Goal: Check status: Check status

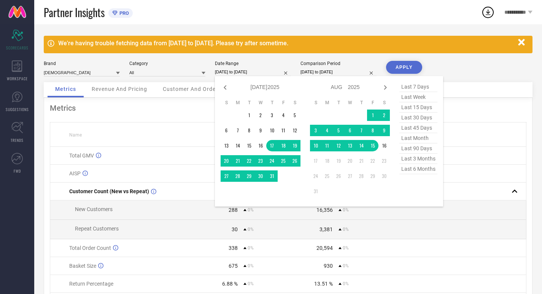
select select "6"
select select "2025"
select select "7"
select select "2025"
click at [412, 119] on span "last 30 days" at bounding box center [419, 118] width 38 height 10
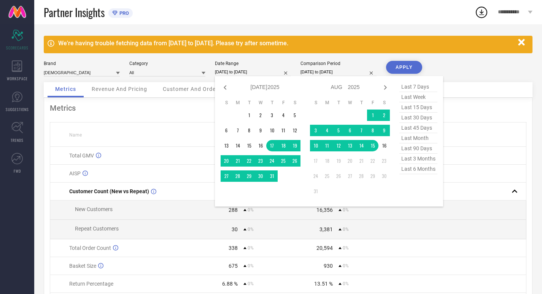
type input "[DATE] to [DATE]"
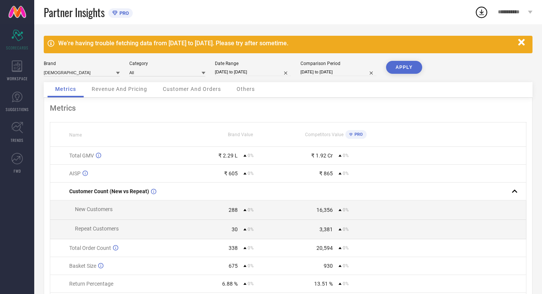
click at [337, 72] on input "[DATE] to [DATE]" at bounding box center [339, 72] width 76 height 8
select select "6"
select select "2025"
select select "7"
select select "2025"
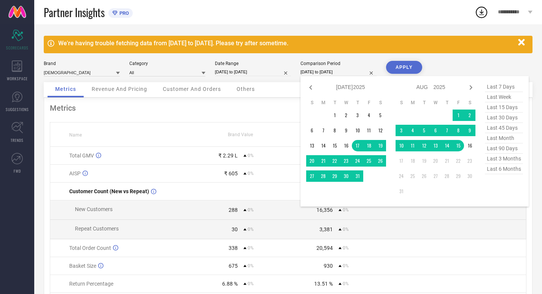
click at [495, 121] on span "last 30 days" at bounding box center [504, 118] width 38 height 10
type input "[DATE] to [DATE]"
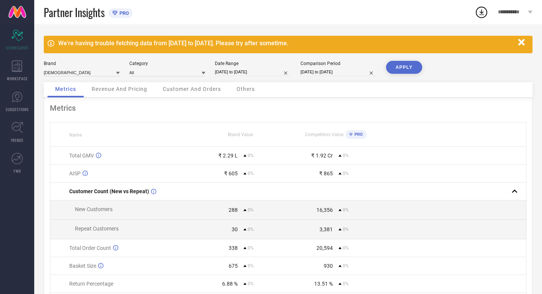
click at [399, 59] on div "We're having trouble fetching data from [DATE] to [DATE]. Please try after some…" at bounding box center [288, 182] width 508 height 317
click at [400, 64] on button "APPLY" at bounding box center [404, 67] width 36 height 13
click at [4, 69] on div "WORKSPACE" at bounding box center [17, 71] width 34 height 30
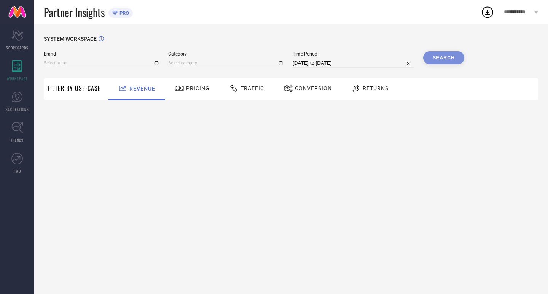
type input "[DEMOGRAPHIC_DATA]"
type input "All"
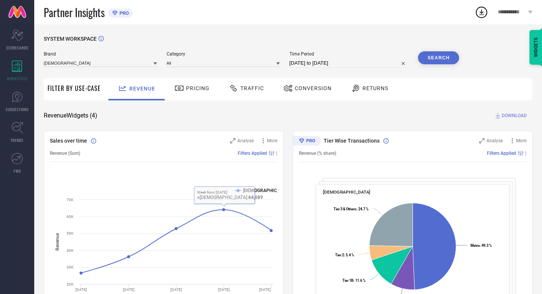
click at [175, 84] on icon at bounding box center [180, 88] width 10 height 9
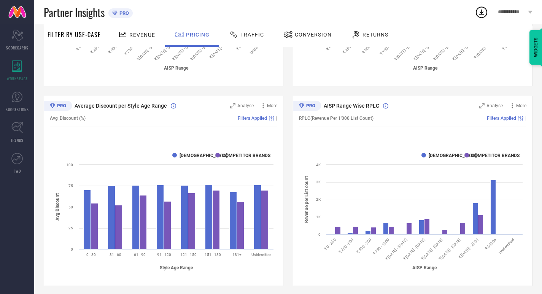
scroll to position [438, 0]
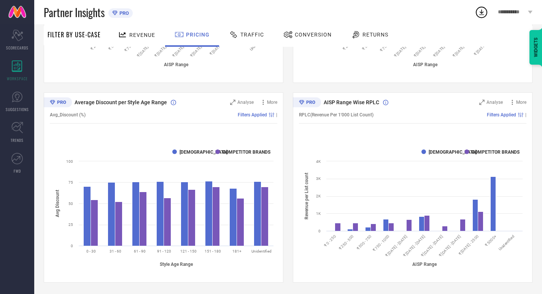
click at [253, 32] on span "Traffic" at bounding box center [252, 35] width 24 height 6
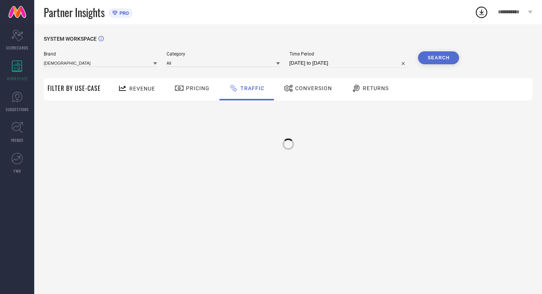
scroll to position [0, 0]
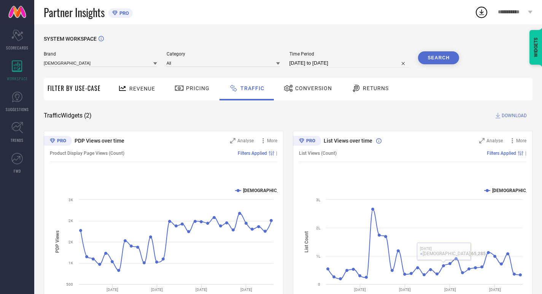
click at [319, 76] on div "SYSTEM WORKSPACE Brand INDIANRANG Category All Time Period [DATE] to [DATE] Sea…" at bounding box center [288, 178] width 489 height 285
click at [317, 88] on span "Conversion" at bounding box center [313, 88] width 37 height 6
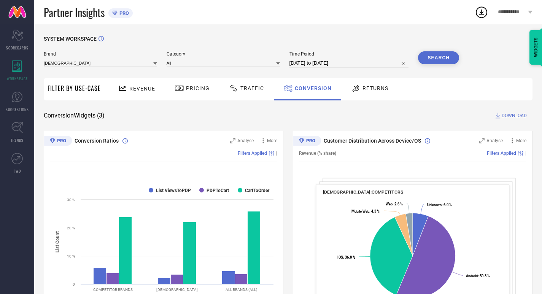
click at [376, 96] on div "Returns" at bounding box center [370, 89] width 56 height 22
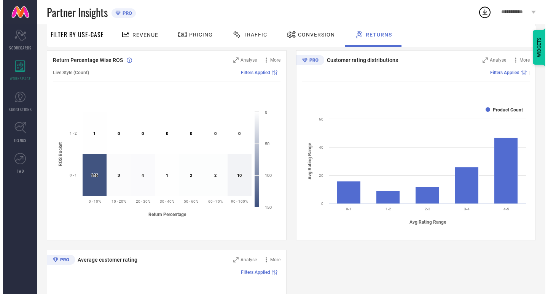
scroll to position [224, 0]
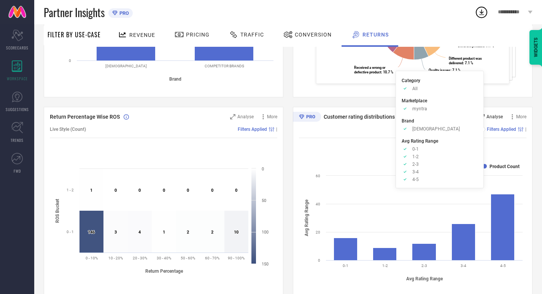
click at [500, 117] on span "Analyse" at bounding box center [495, 116] width 16 height 5
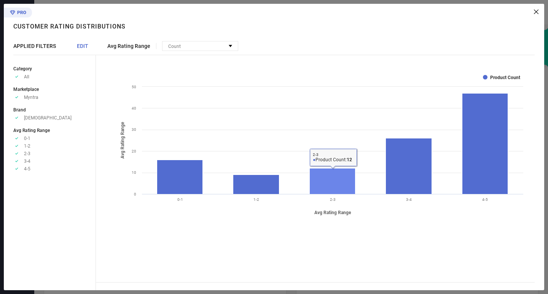
click at [322, 177] on rect at bounding box center [333, 182] width 46 height 26
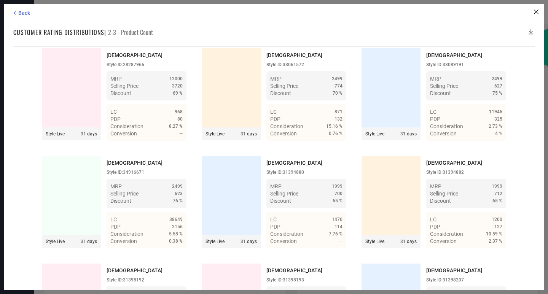
scroll to position [0, 0]
